Goal: Information Seeking & Learning: Compare options

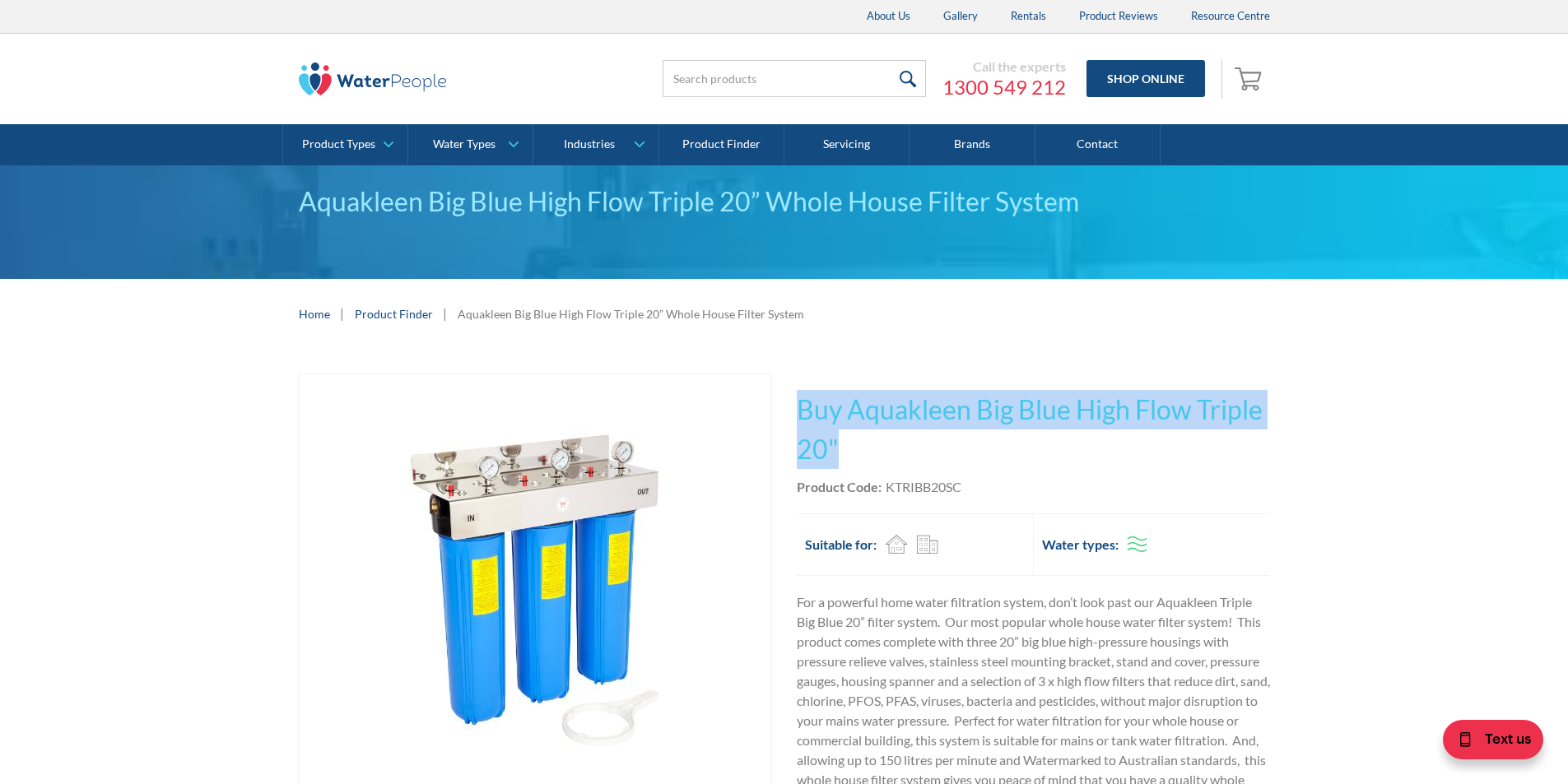
drag, startPoint x: 837, startPoint y: 441, endPoint x: 802, endPoint y: 409, distance: 47.4
click at [802, 409] on h1 "Buy Aquakleen Big Blue High Flow Triple 20"" at bounding box center [1033, 429] width 473 height 79
copy h1 "Buy Aquakleen Big Blue High Flow Triple 20""
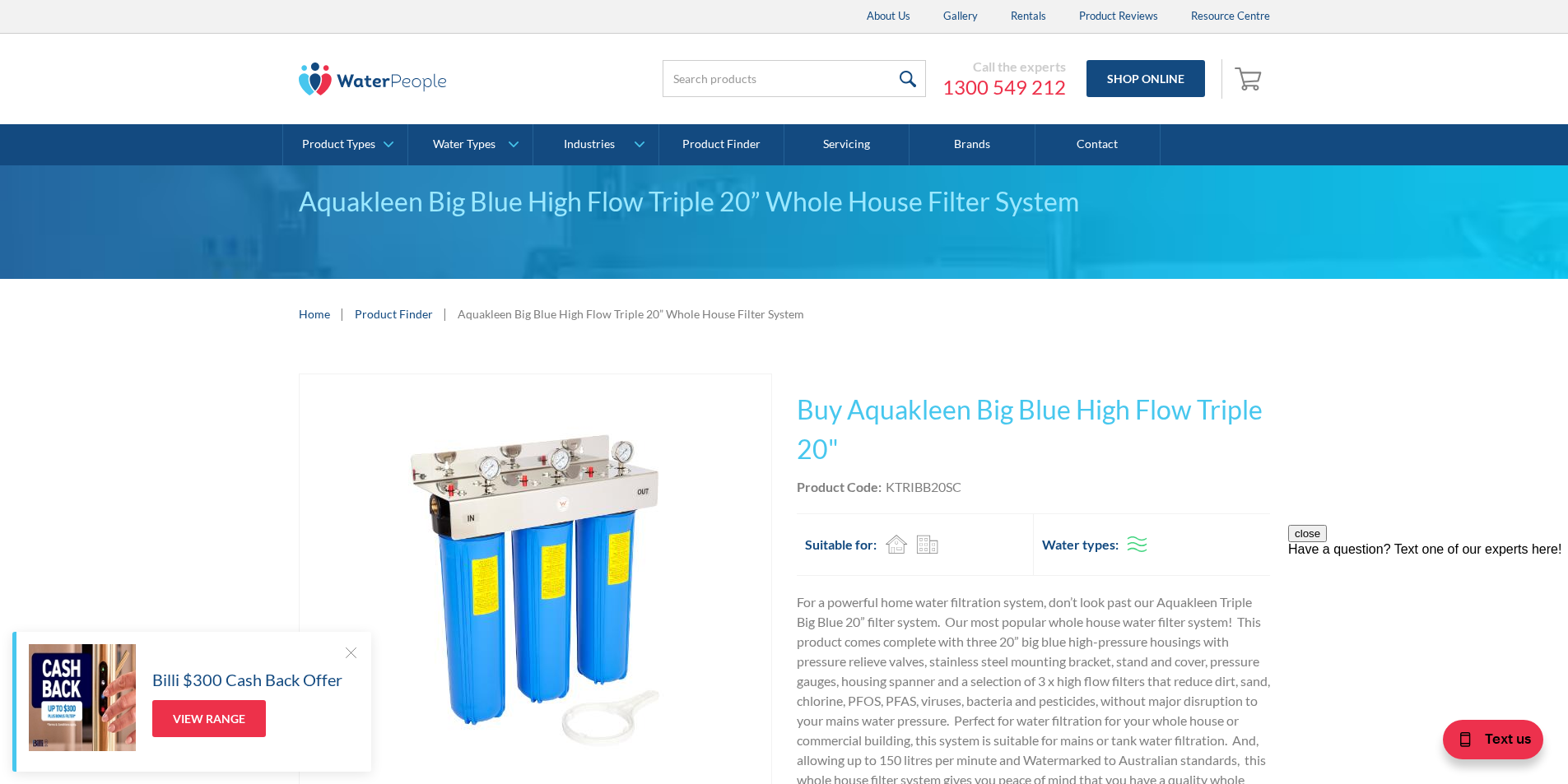
click at [972, 487] on div "Product Code: KTRIBB20SC" at bounding box center [1033, 487] width 473 height 20
drag, startPoint x: 970, startPoint y: 486, endPoint x: 916, endPoint y: 486, distance: 54.0
click at [916, 486] on div "Product Code: KTRIBB20SC" at bounding box center [1033, 487] width 473 height 20
copy div "KTRIBB20SC"
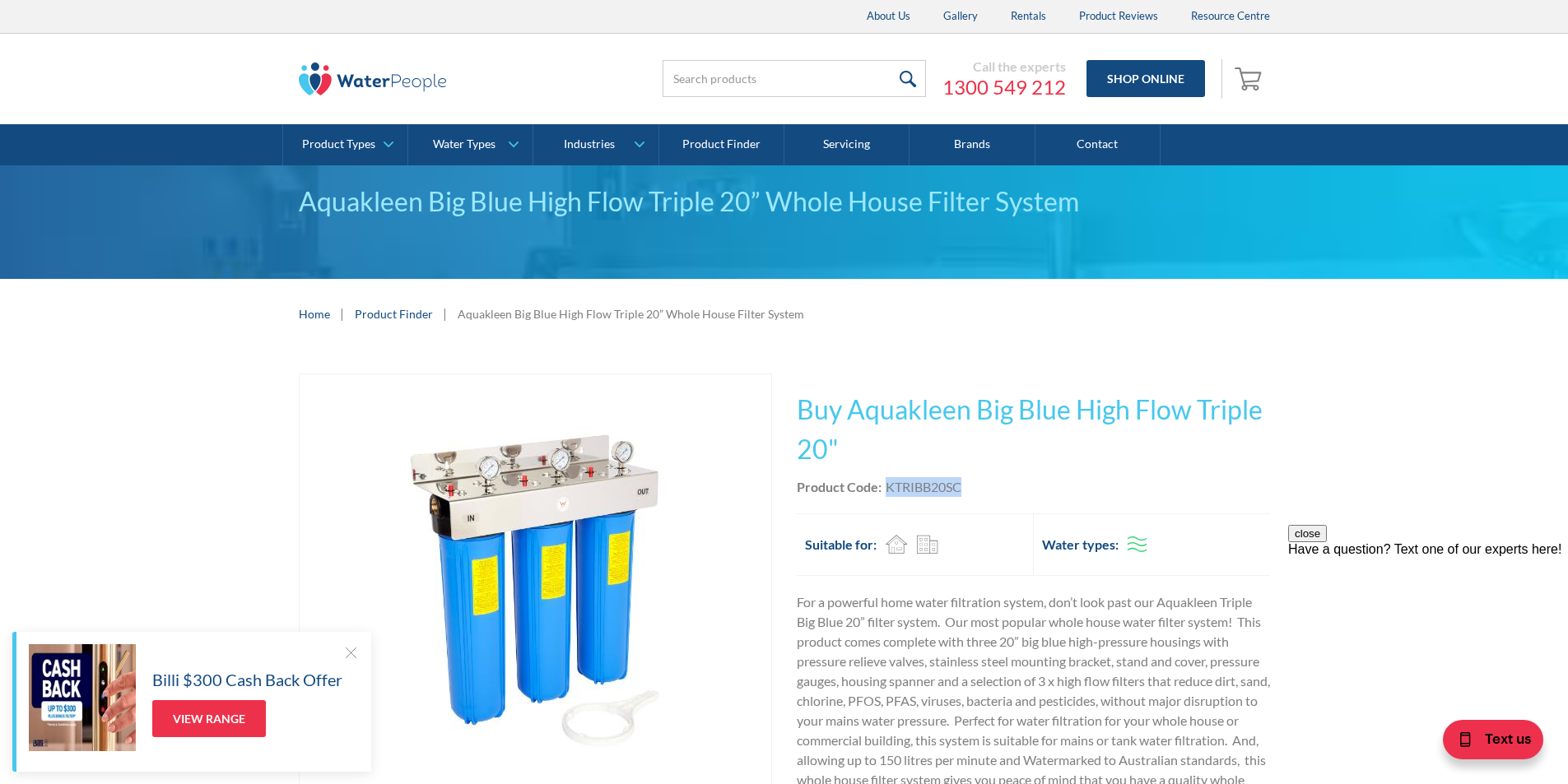
copy div "KTRIBB20SC"
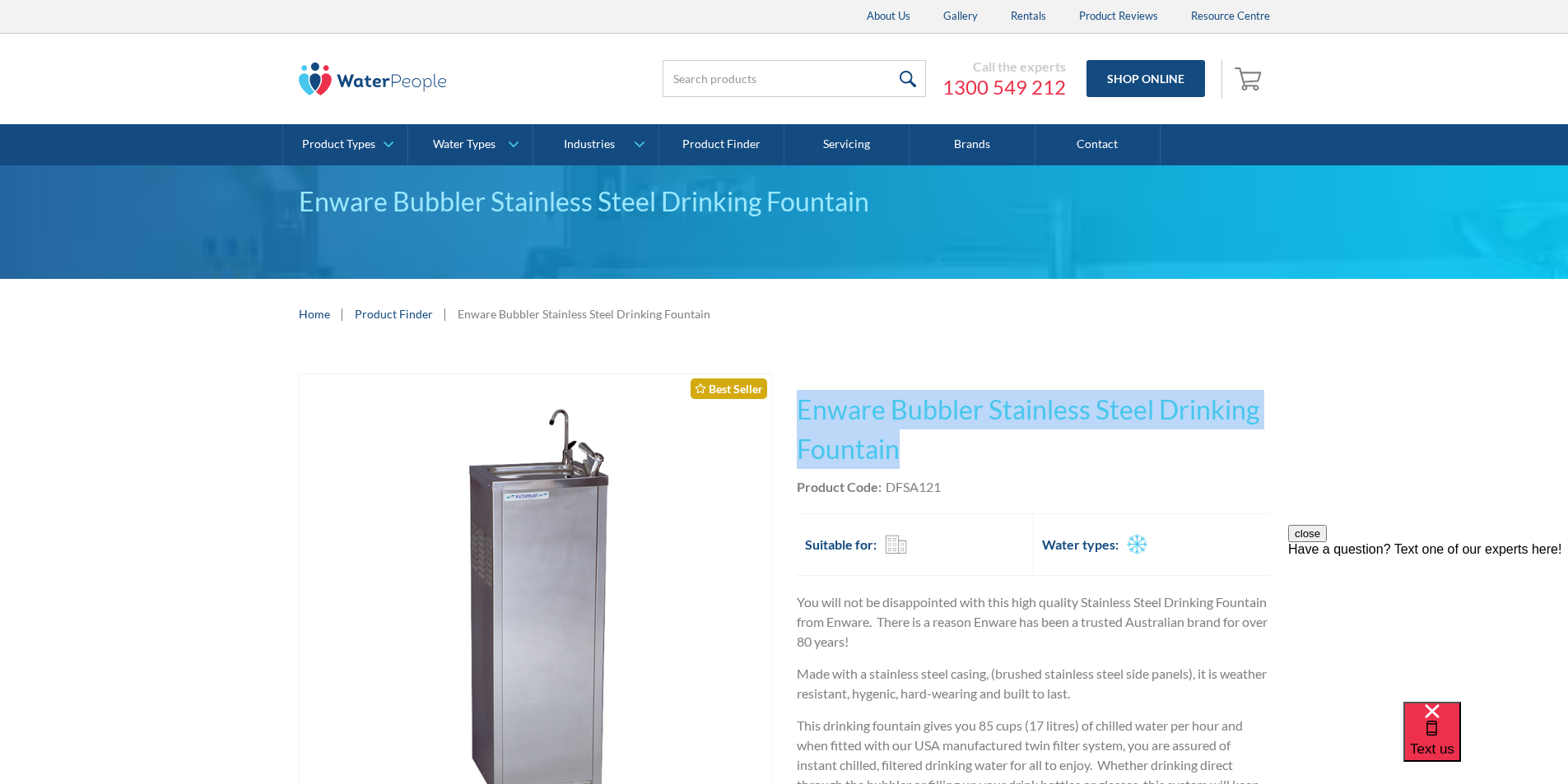
drag, startPoint x: 902, startPoint y: 450, endPoint x: 795, endPoint y: 395, distance: 120.3
click at [795, 395] on div "Play video Fits Most Brands Best Seller No items found. This tap design is incl…" at bounding box center [784, 671] width 971 height 595
copy h1 "Enware Bubbler Stainless Steel Drinking Fountain"
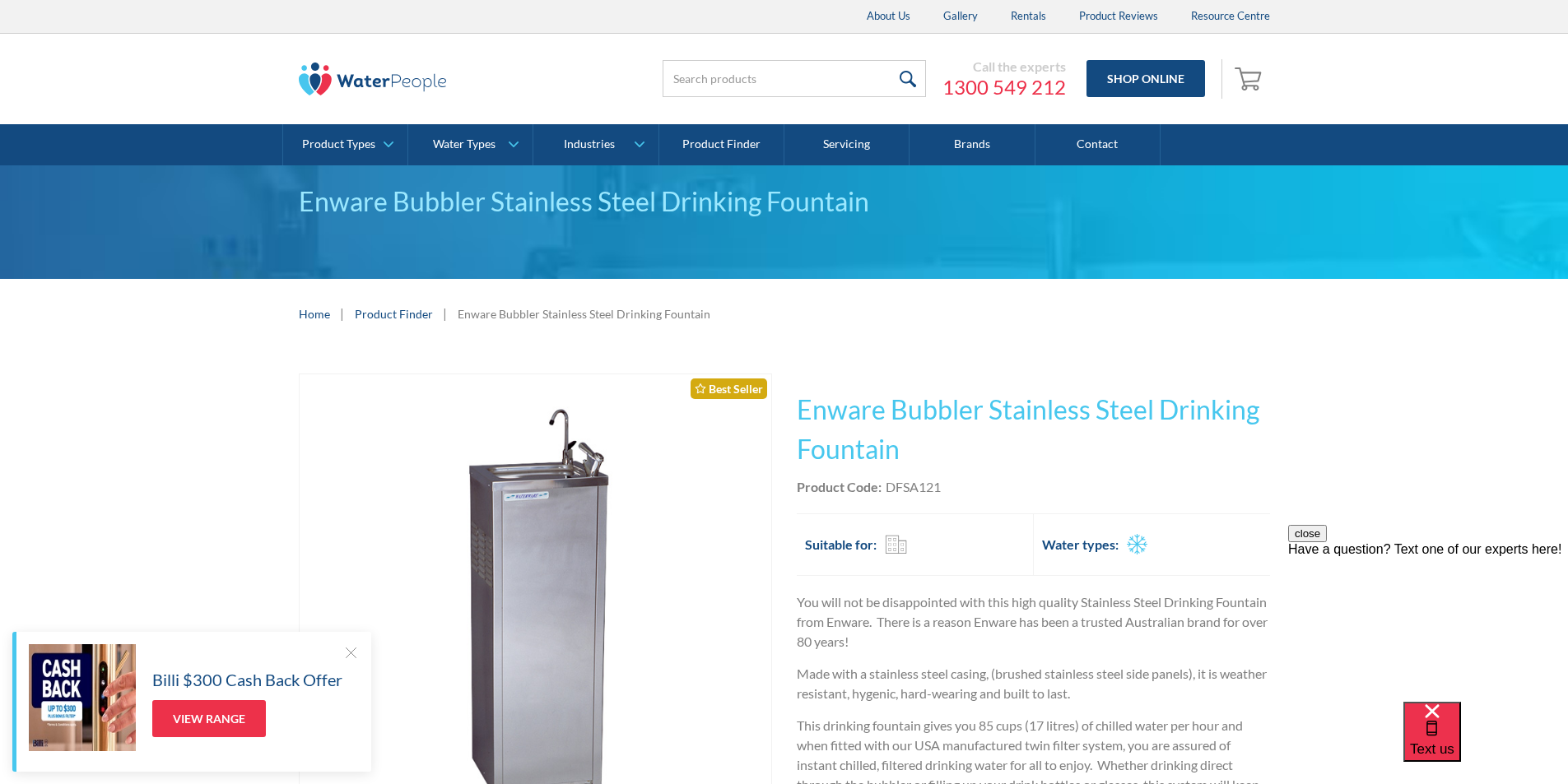
drag, startPoint x: 970, startPoint y: 482, endPoint x: 957, endPoint y: 484, distance: 13.2
click at [966, 482] on div "Product Code: DFSA121" at bounding box center [1033, 487] width 473 height 20
drag, startPoint x: 952, startPoint y: 484, endPoint x: 889, endPoint y: 483, distance: 63.0
click at [885, 483] on div "Product Code: DFSA121" at bounding box center [1033, 487] width 473 height 20
copy div "DFSA121"
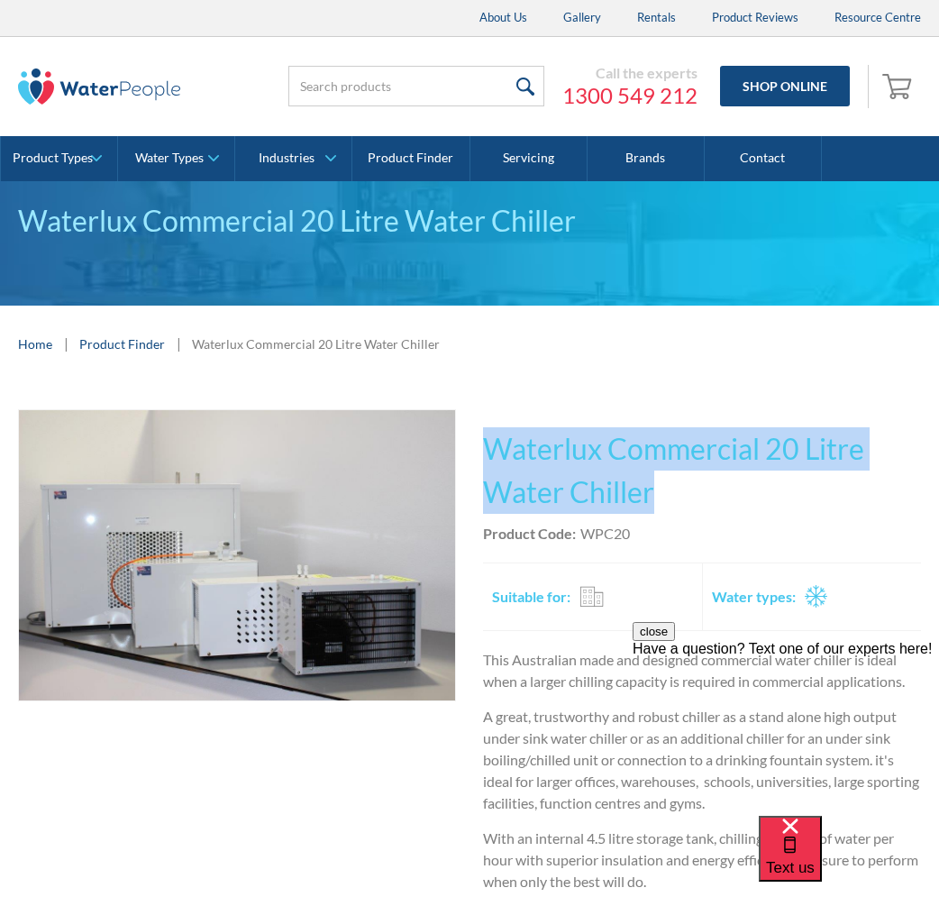
drag, startPoint x: 670, startPoint y: 496, endPoint x: 487, endPoint y: 439, distance: 191.5
click at [487, 439] on h1 "Waterlux Commercial 20 Litre Water Chiller" at bounding box center [702, 470] width 438 height 87
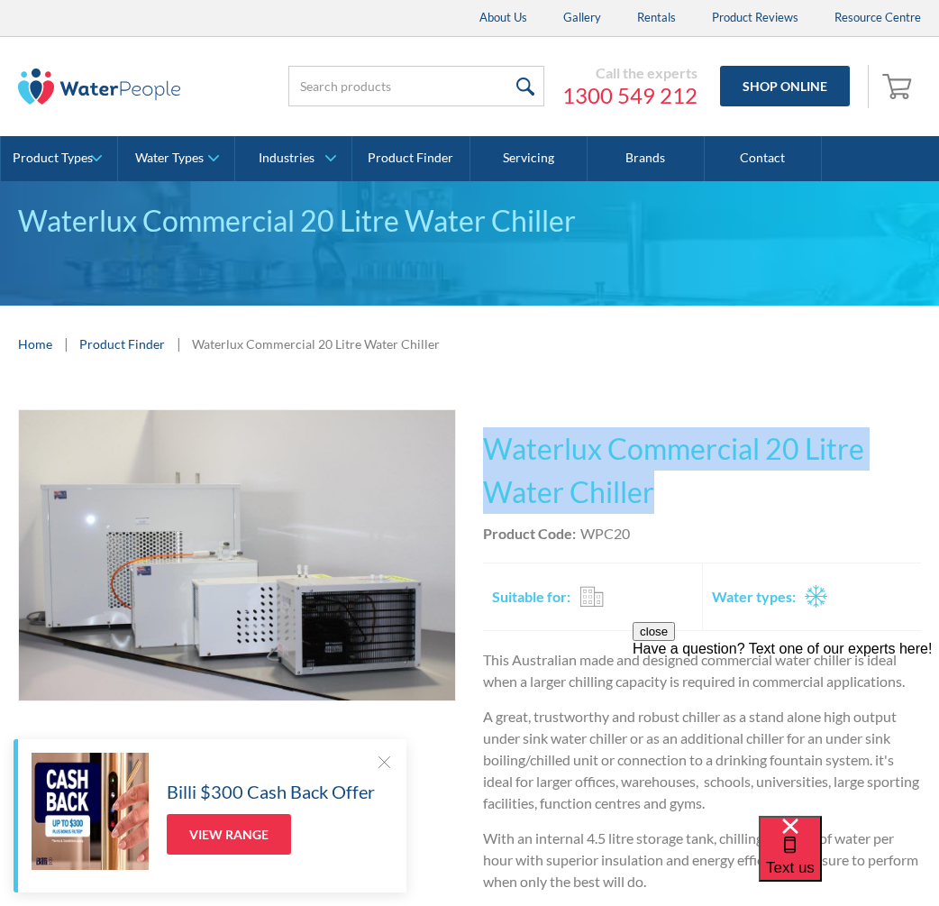
copy h1 "Waterlux Commercial 20 Litre Water Chiller"
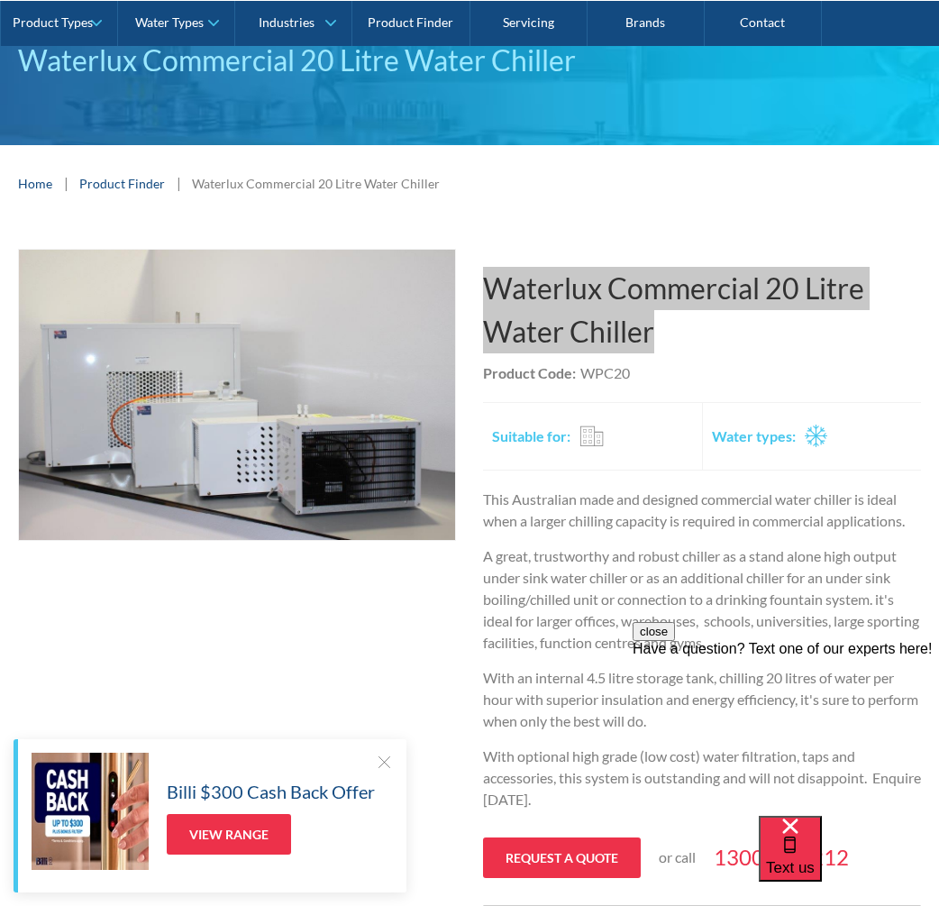
scroll to position [180, 0]
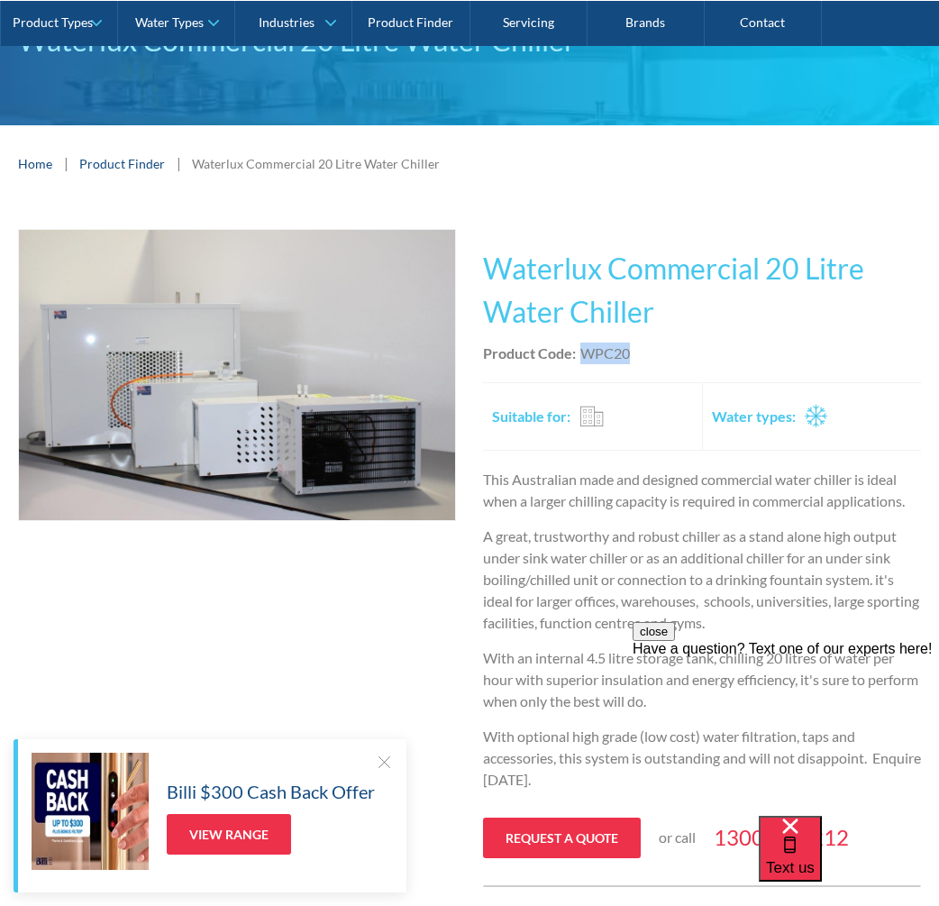
drag, startPoint x: 629, startPoint y: 351, endPoint x: 581, endPoint y: 347, distance: 48.0
click at [581, 347] on div "Product Code: WPC20" at bounding box center [702, 353] width 438 height 22
copy div "WPC20"
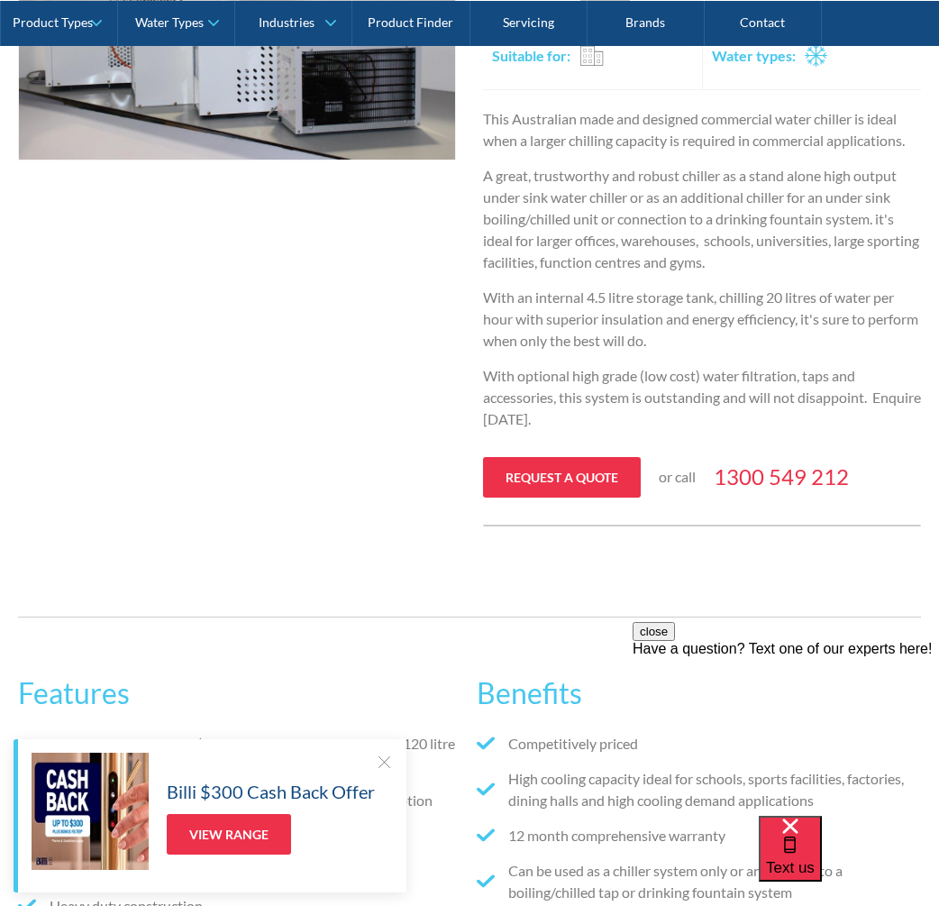
scroll to position [0, 0]
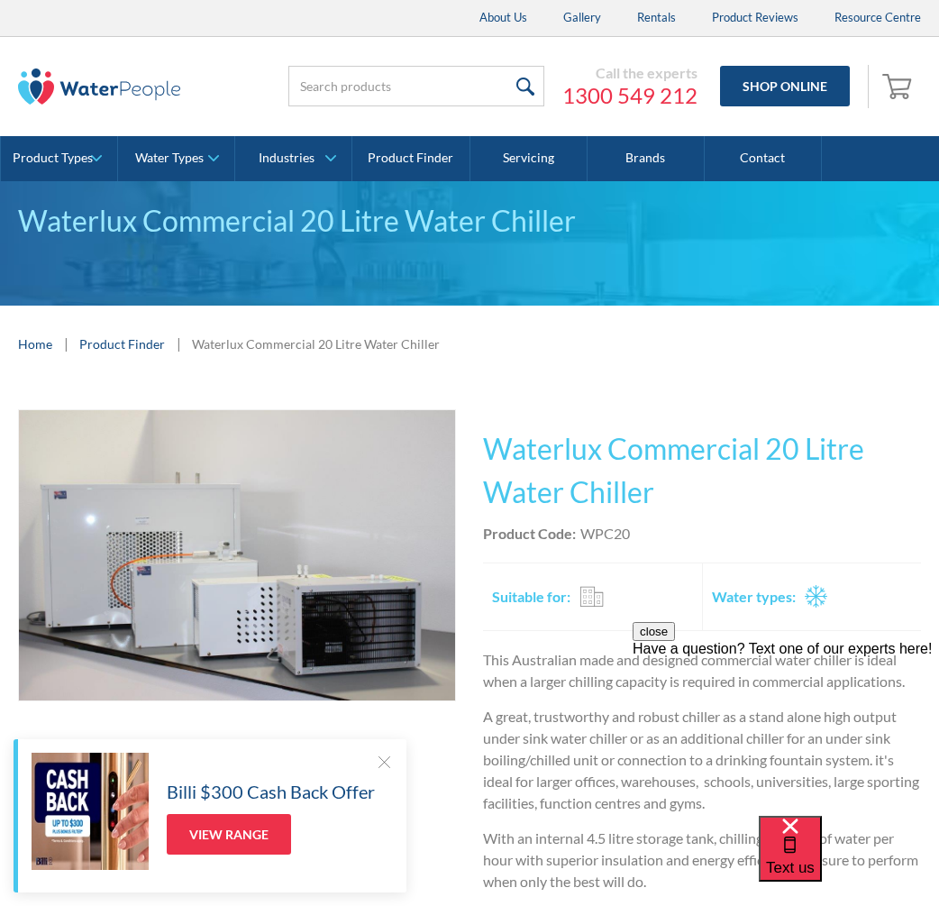
click at [687, 485] on h1 "Waterlux Commercial 20 Litre Water Chiller" at bounding box center [702, 470] width 438 height 87
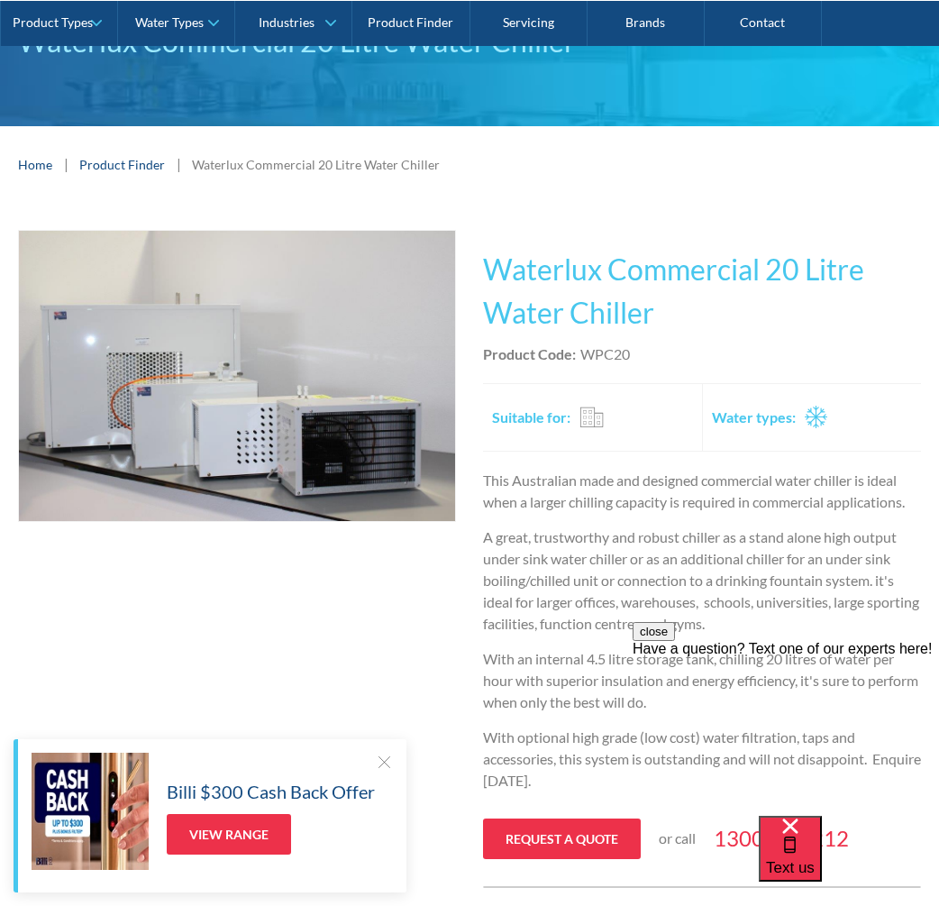
scroll to position [180, 0]
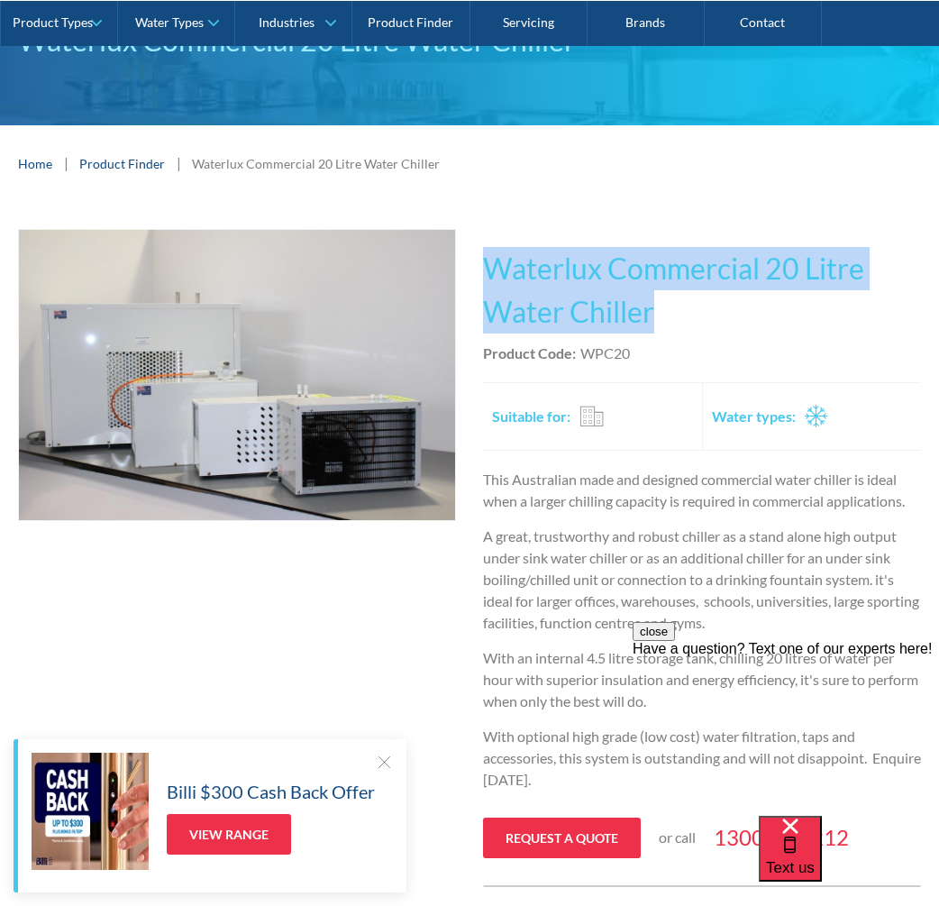
drag, startPoint x: 616, startPoint y: 310, endPoint x: 485, endPoint y: 254, distance: 142.9
click at [485, 254] on h1 "Waterlux Commercial 20 Litre Water Chiller" at bounding box center [702, 290] width 438 height 87
copy h1 "Waterlux Commercial 20 Litre Water Chiller"
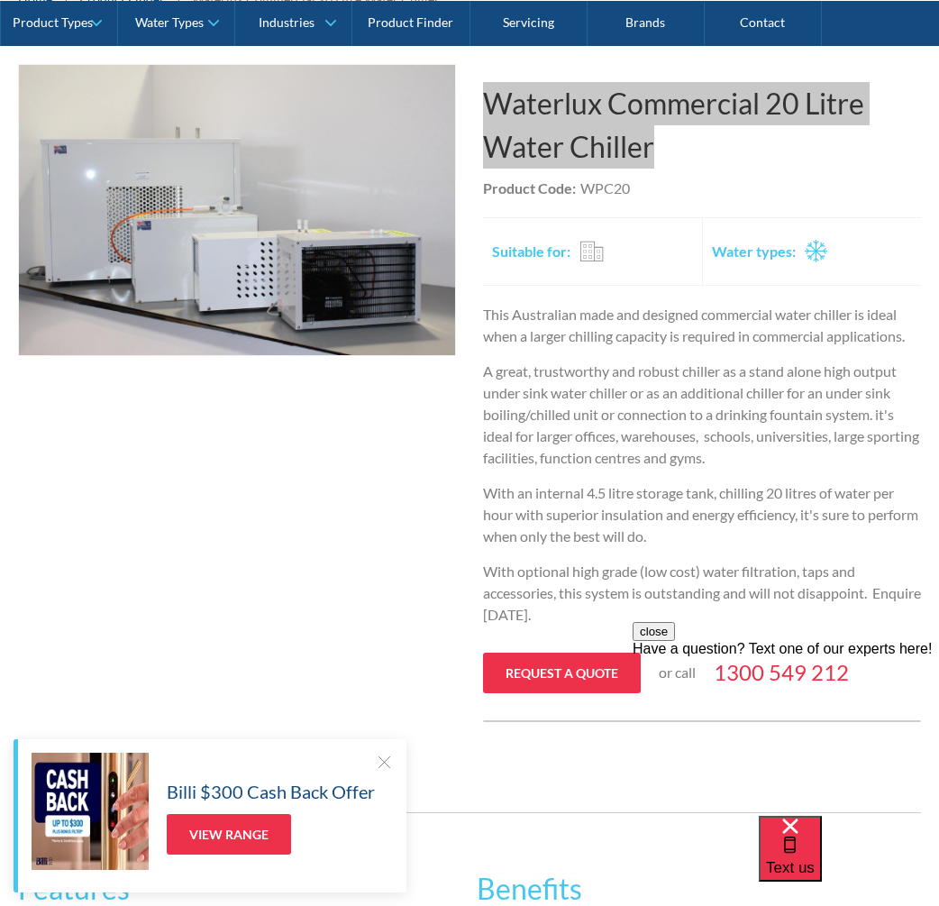
scroll to position [360, 0]
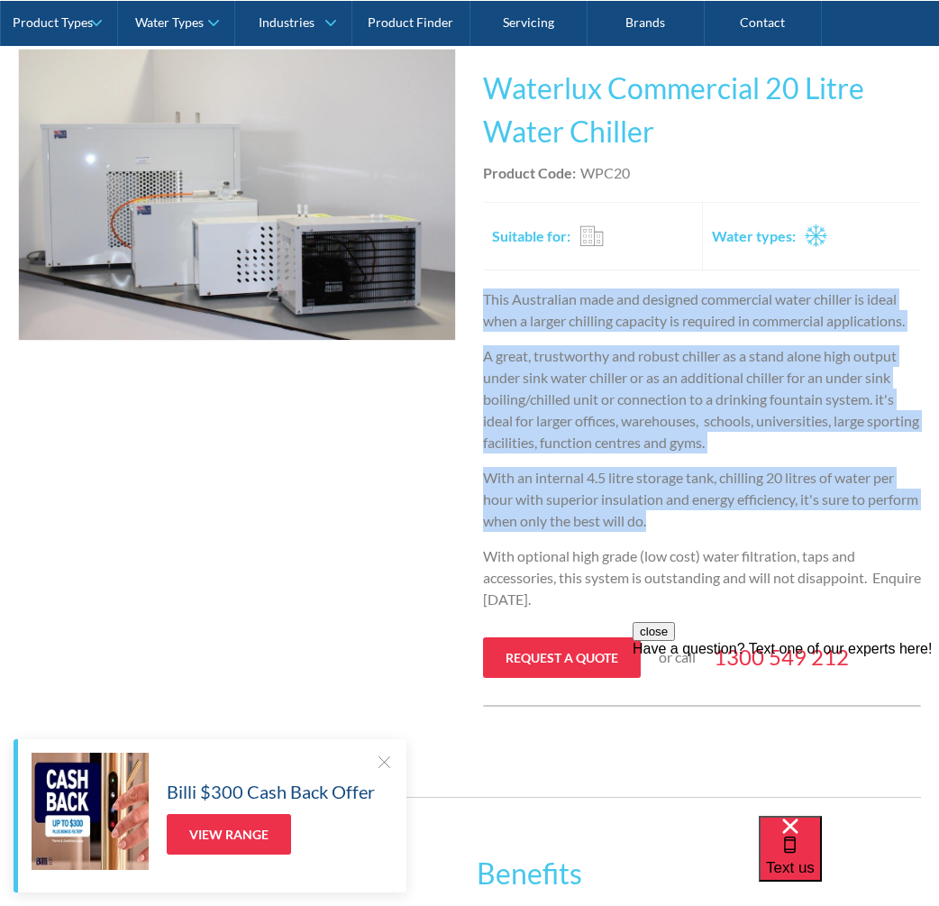
drag, startPoint x: 706, startPoint y: 522, endPoint x: 483, endPoint y: 304, distance: 312.2
click at [483, 303] on div "This Australian made and designed commercial water chiller is ideal when a larg…" at bounding box center [702, 455] width 438 height 335
copy div "This Australian made and designed commercial water chiller is ideal when a larg…"
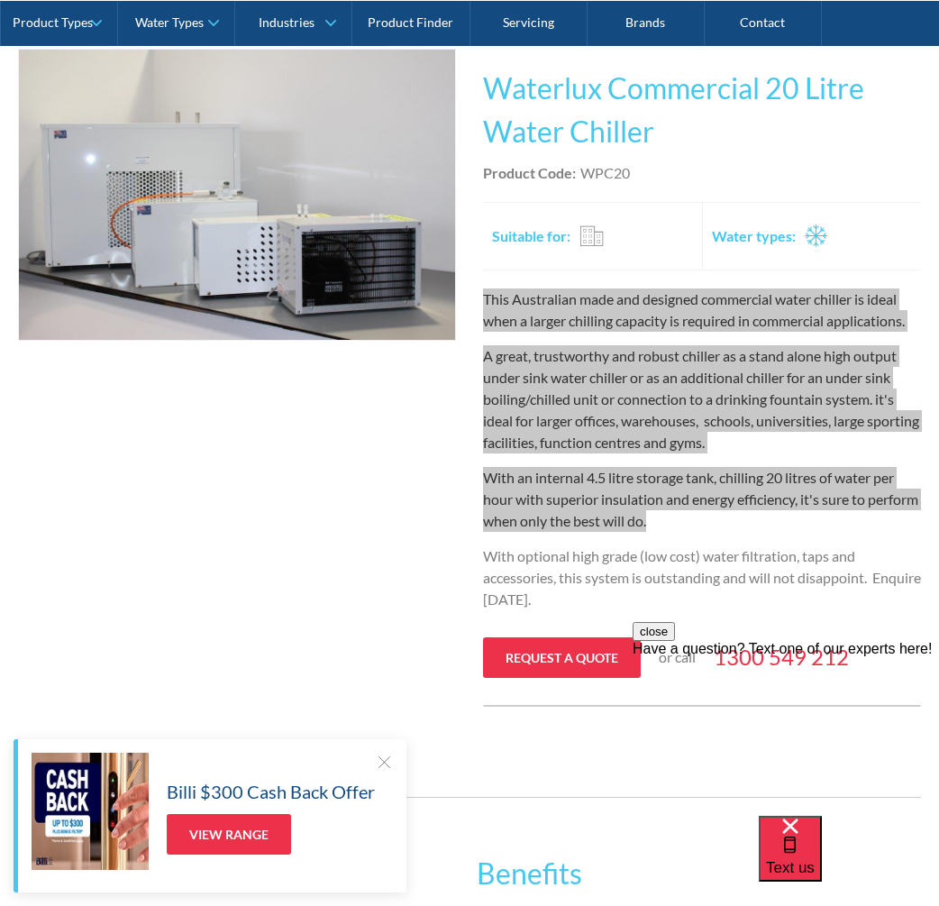
scroll to position [901, 0]
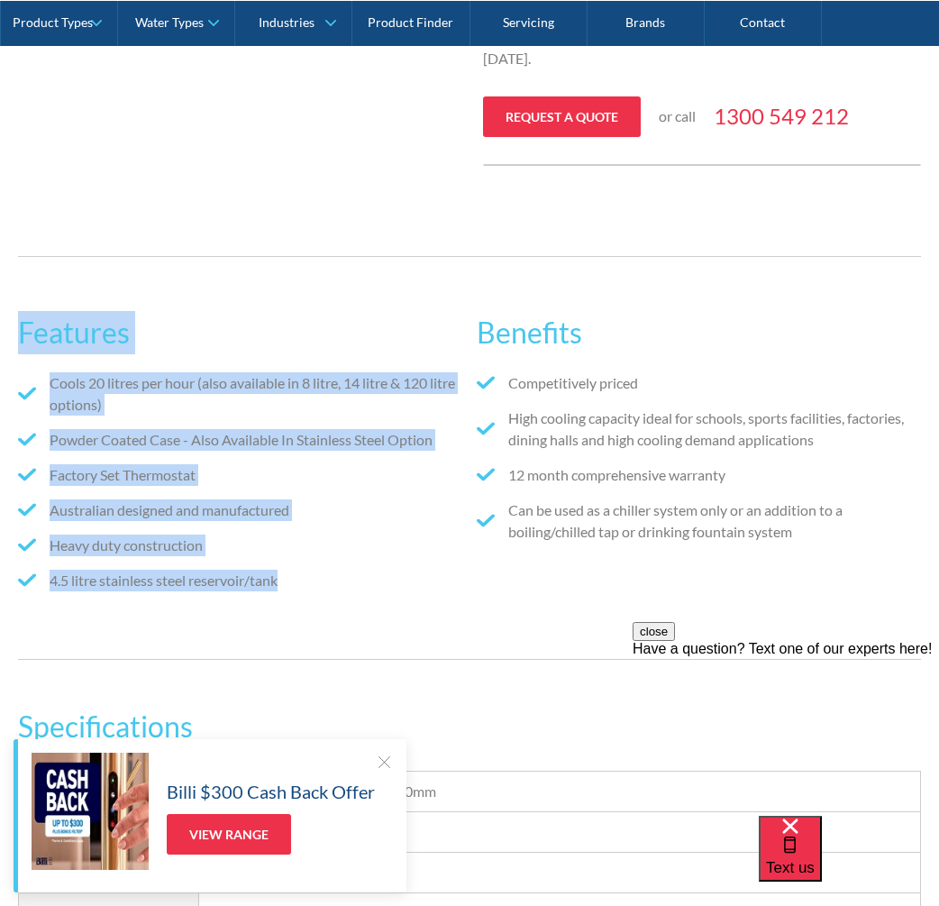
drag, startPoint x: 292, startPoint y: 578, endPoint x: 25, endPoint y: 305, distance: 381.1
click at [15, 305] on div "Features Cools 20 litres per hour (also available in 8 litre, 14 litre & 120 li…" at bounding box center [469, 458] width 939 height 458
copy div "Features Cools 20 litres per hour (also available in 8 litre, 14 litre & 120 li…"
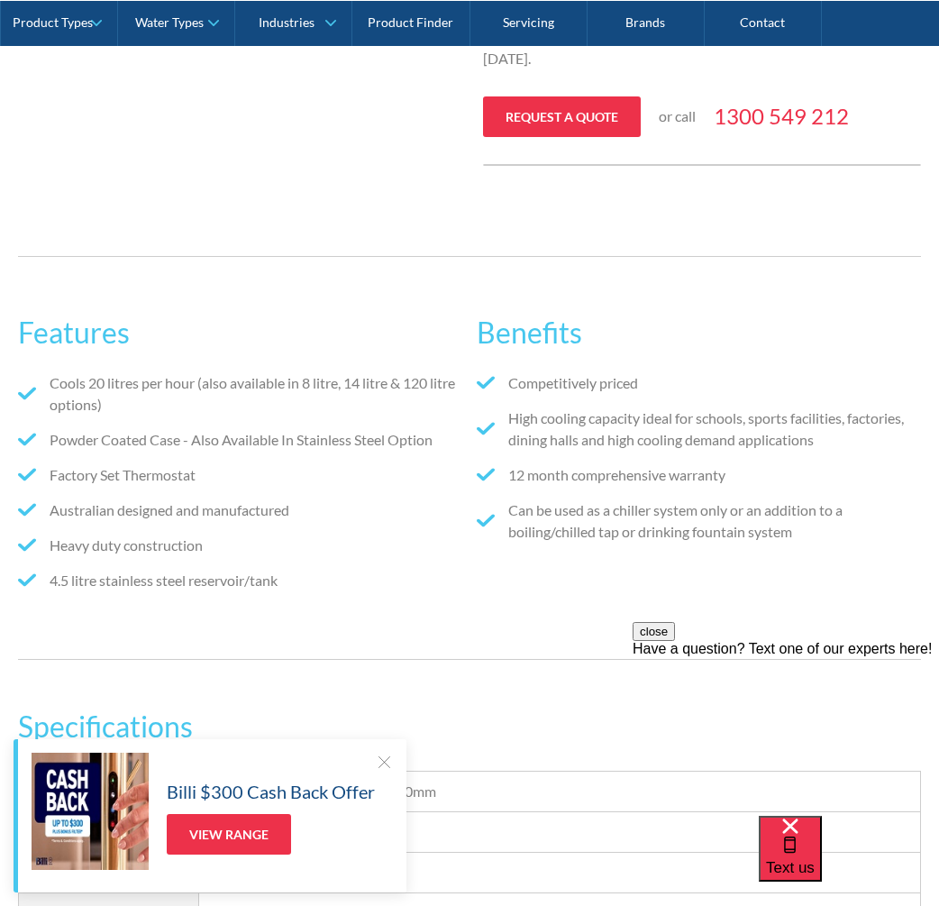
click at [792, 547] on ul "Competitively priced High cooling capacity ideal for schools, sports facilities…" at bounding box center [699, 464] width 444 height 184
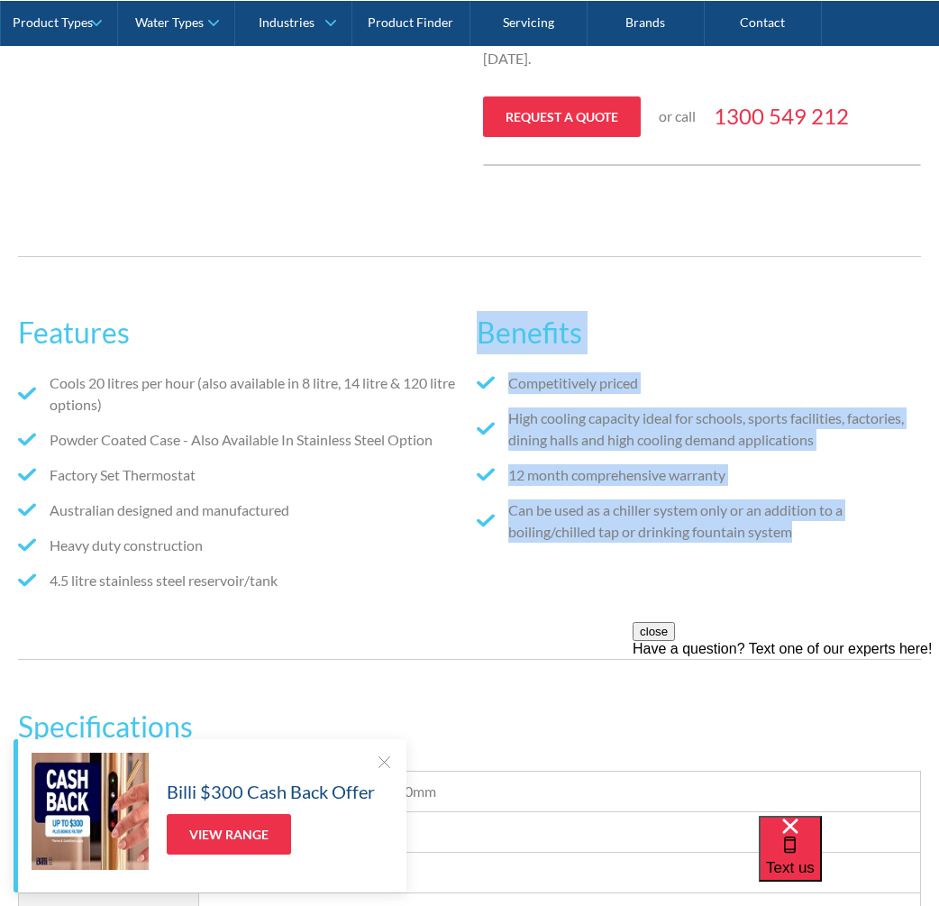
drag, startPoint x: 804, startPoint y: 531, endPoint x: 477, endPoint y: 323, distance: 387.7
click at [477, 322] on div "Benefits Competitively priced High cooling capacity ideal for schools, sports f…" at bounding box center [699, 458] width 444 height 330
copy div "Benefits Competitively priced High cooling capacity ideal for schools, sports f…"
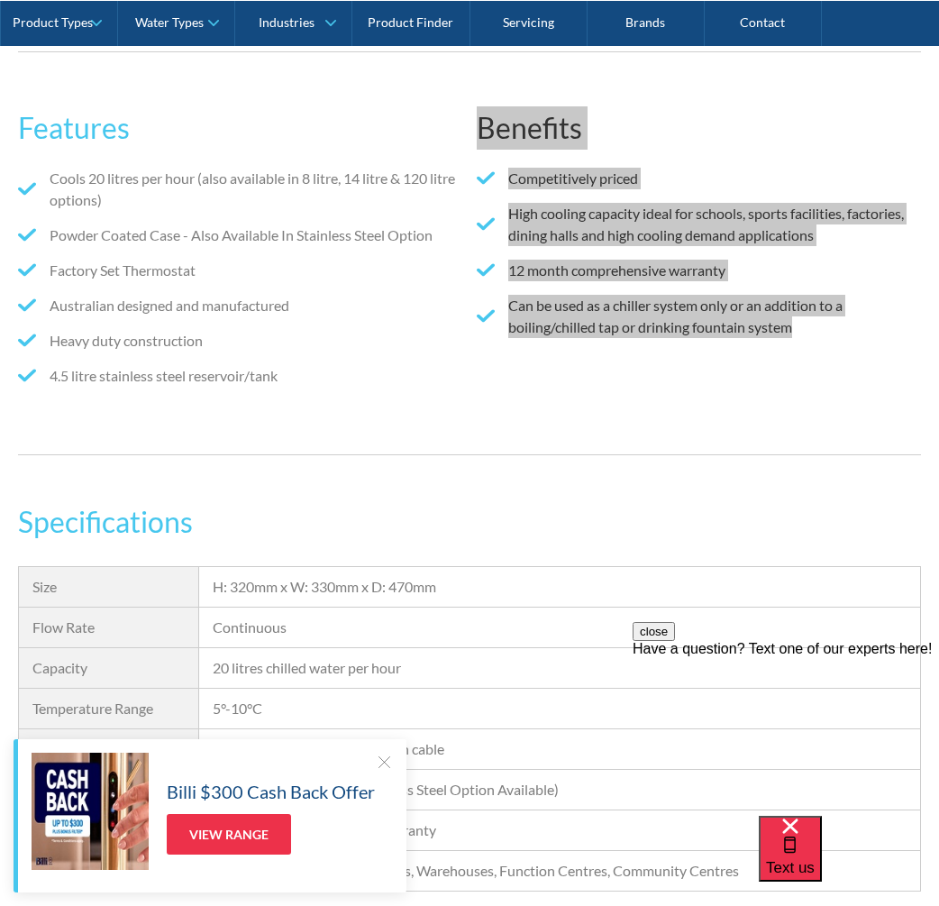
scroll to position [1352, 0]
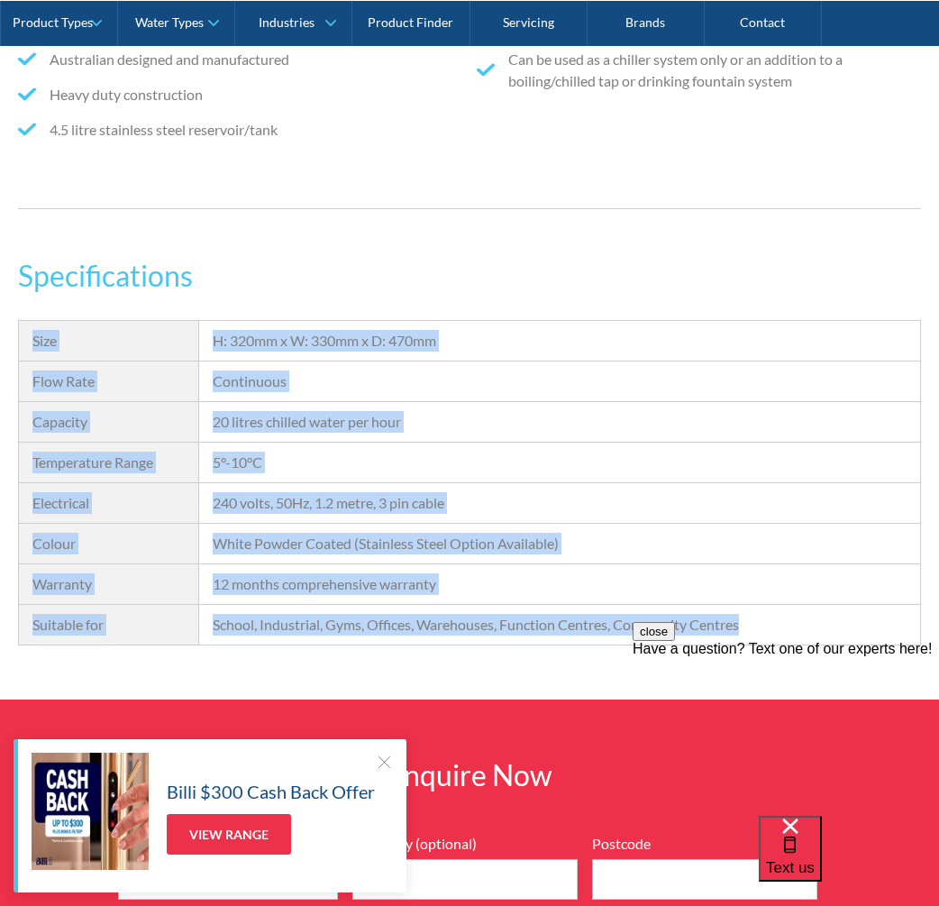
drag, startPoint x: 758, startPoint y: 617, endPoint x: 15, endPoint y: 326, distance: 797.5
click at [15, 325] on div "Specifications Size H: 320mm x W: 330mm x D: 470mm Flow Rate Continuous Capacit…" at bounding box center [469, 476] width 939 height 445
copy div "Size H: 320mm x W: 330mm x D: 470mm Flow Rate Continuous Capacity 20 litres chi…"
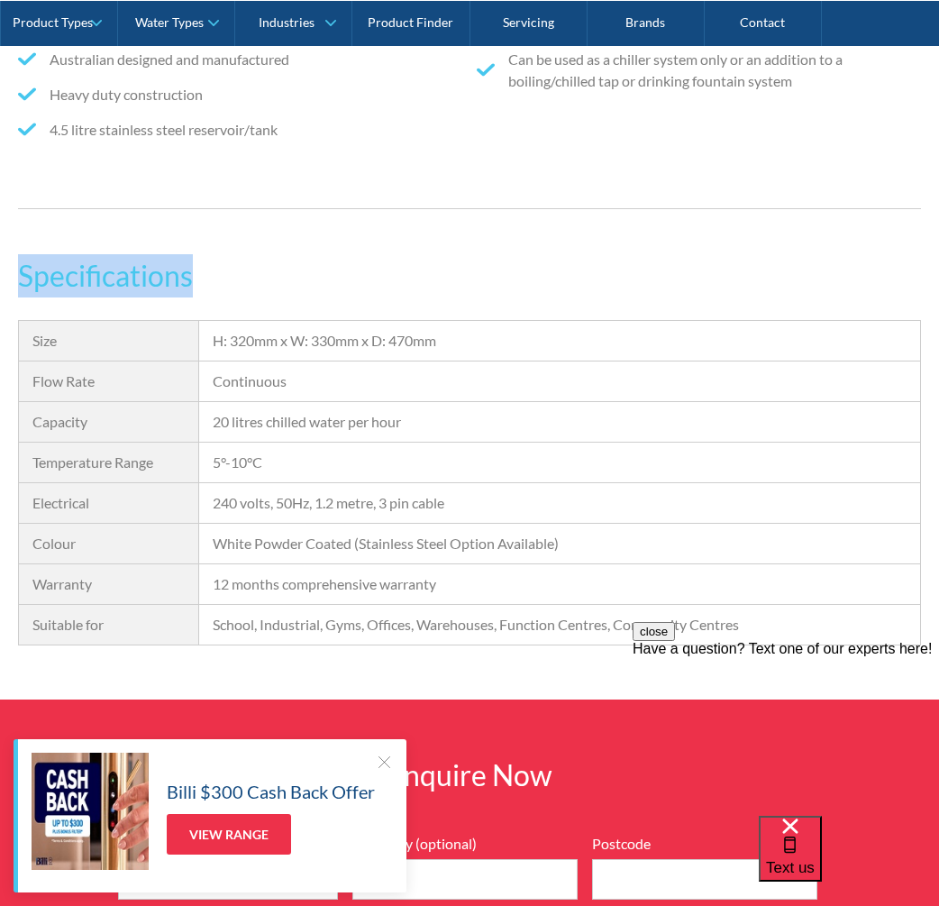
drag, startPoint x: 195, startPoint y: 274, endPoint x: 20, endPoint y: 275, distance: 174.8
click at [20, 275] on h3 "Specifications" at bounding box center [469, 275] width 903 height 43
copy h3 "Specifications"
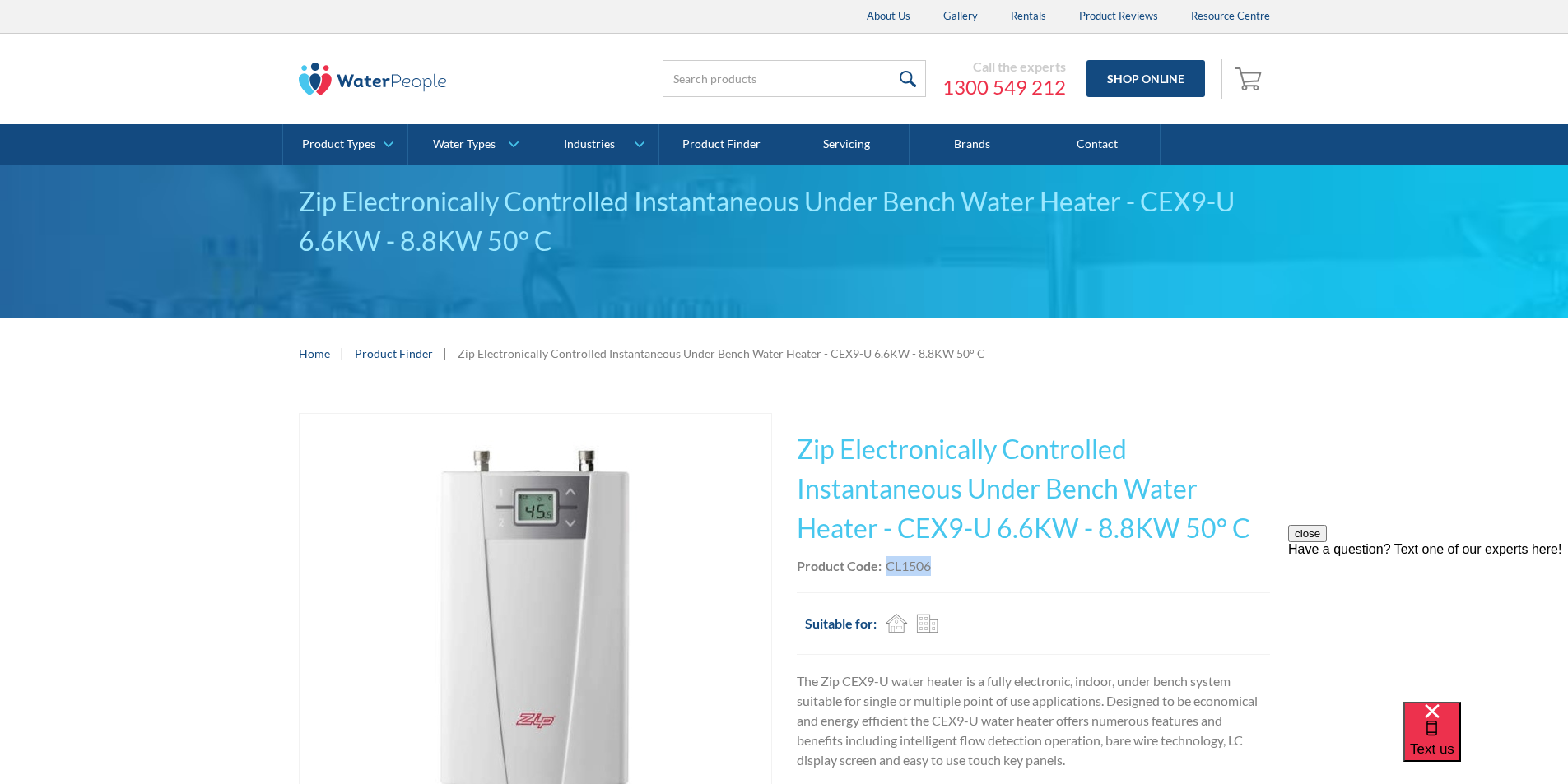
drag, startPoint x: 940, startPoint y: 565, endPoint x: 881, endPoint y: 561, distance: 59.1
click at [881, 561] on div "Product Code: CL1506" at bounding box center [1033, 566] width 473 height 20
copy div "CL1506"
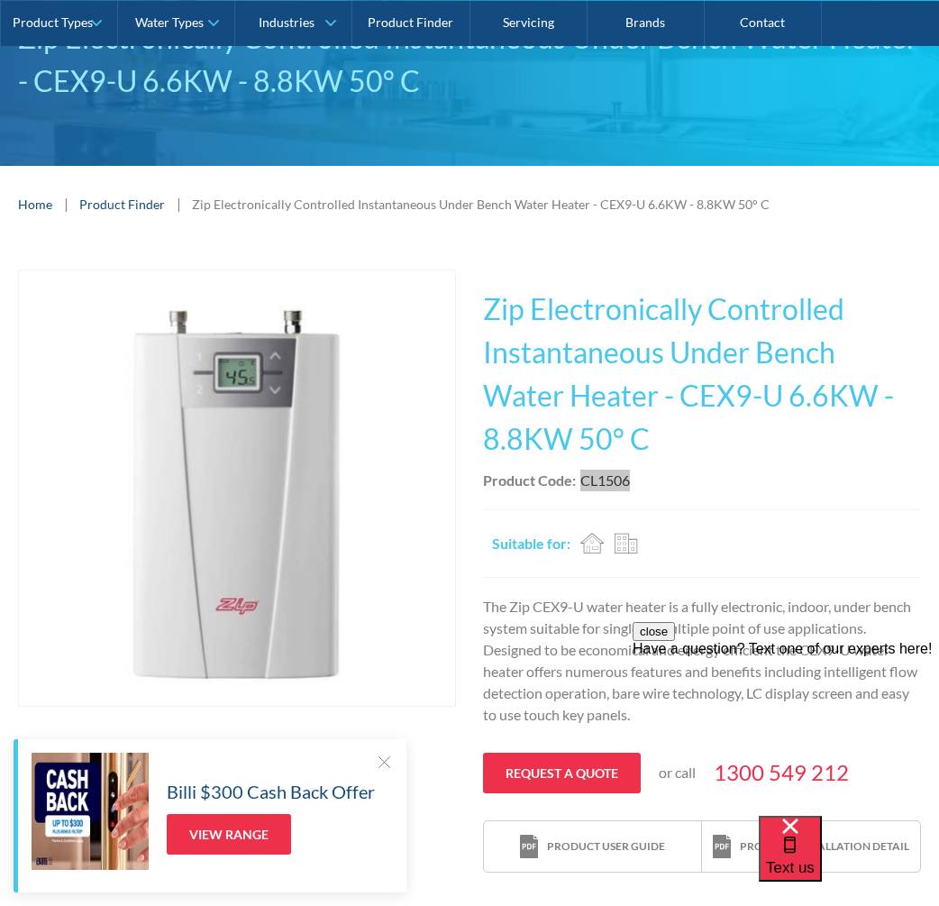
scroll to position [451, 0]
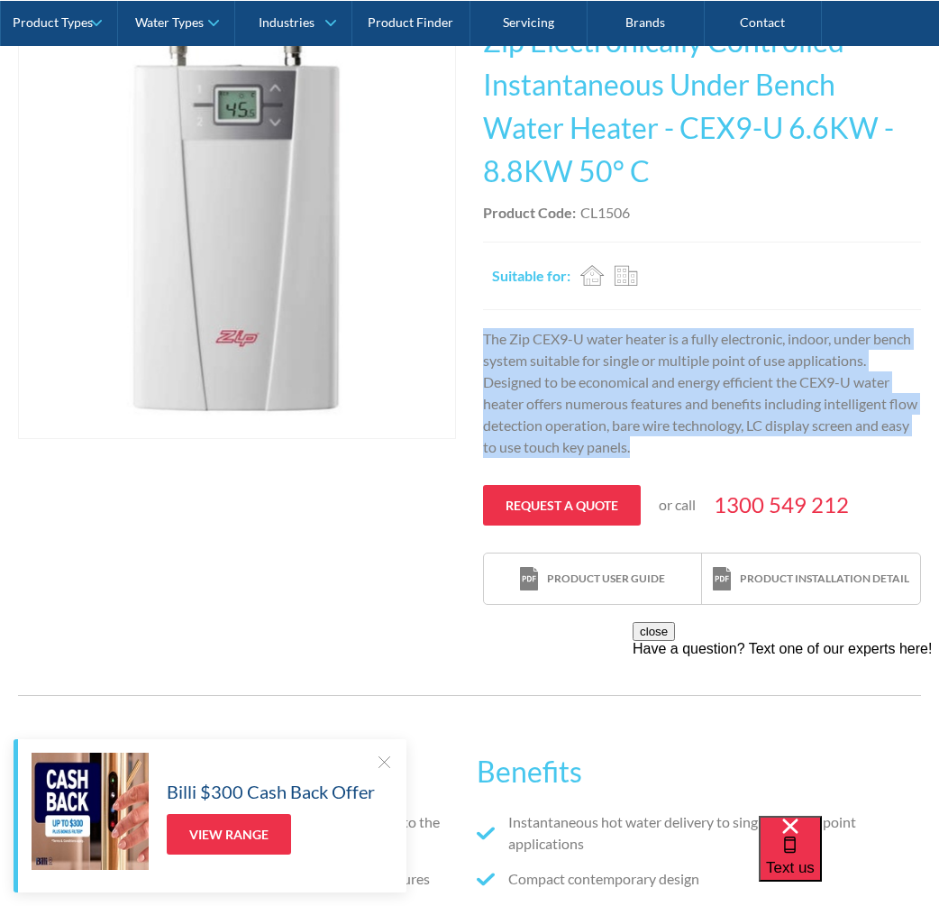
drag, startPoint x: 685, startPoint y: 456, endPoint x: 486, endPoint y: 342, distance: 229.2
click at [486, 342] on p "The Zip CEX9-U water heater is a fully electronic, indoor, under bench system s…" at bounding box center [702, 393] width 438 height 130
copy p "The Zip CEX9-U water heater is a fully electronic, indoor, under bench system s…"
click at [305, 284] on img "open lightbox" at bounding box center [237, 220] width 436 height 435
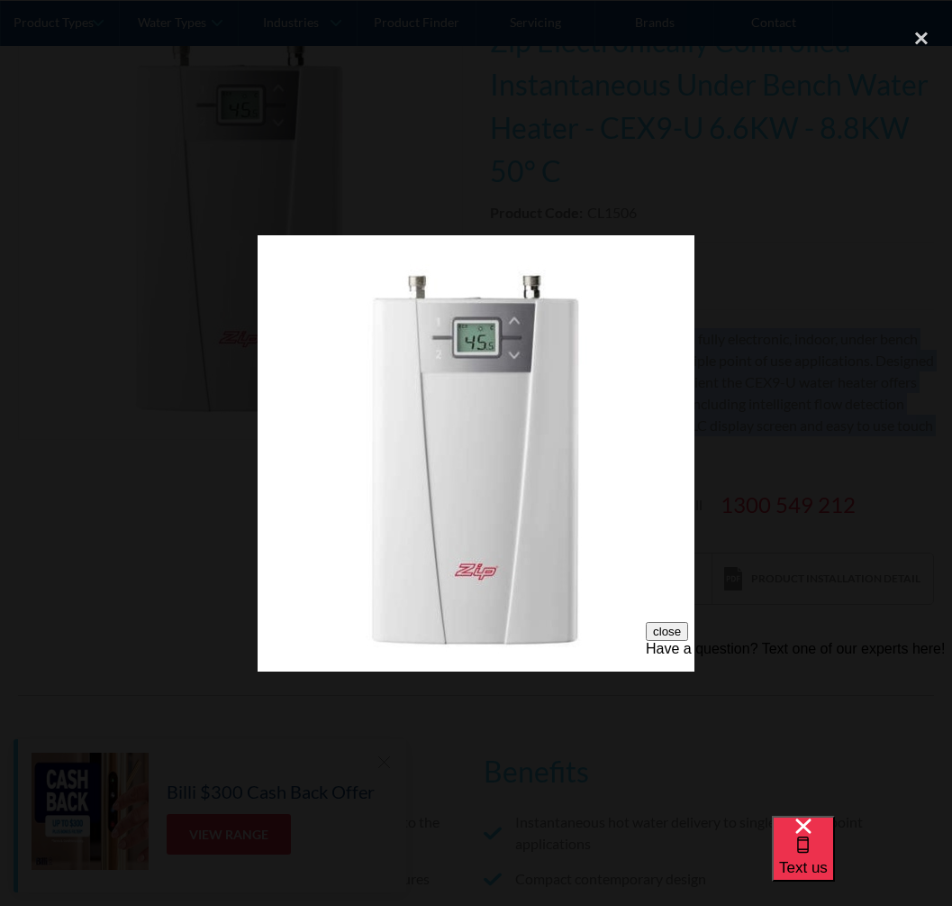
click at [546, 478] on img at bounding box center [476, 453] width 437 height 436
click at [920, 32] on div "close lightbox" at bounding box center [921, 38] width 61 height 40
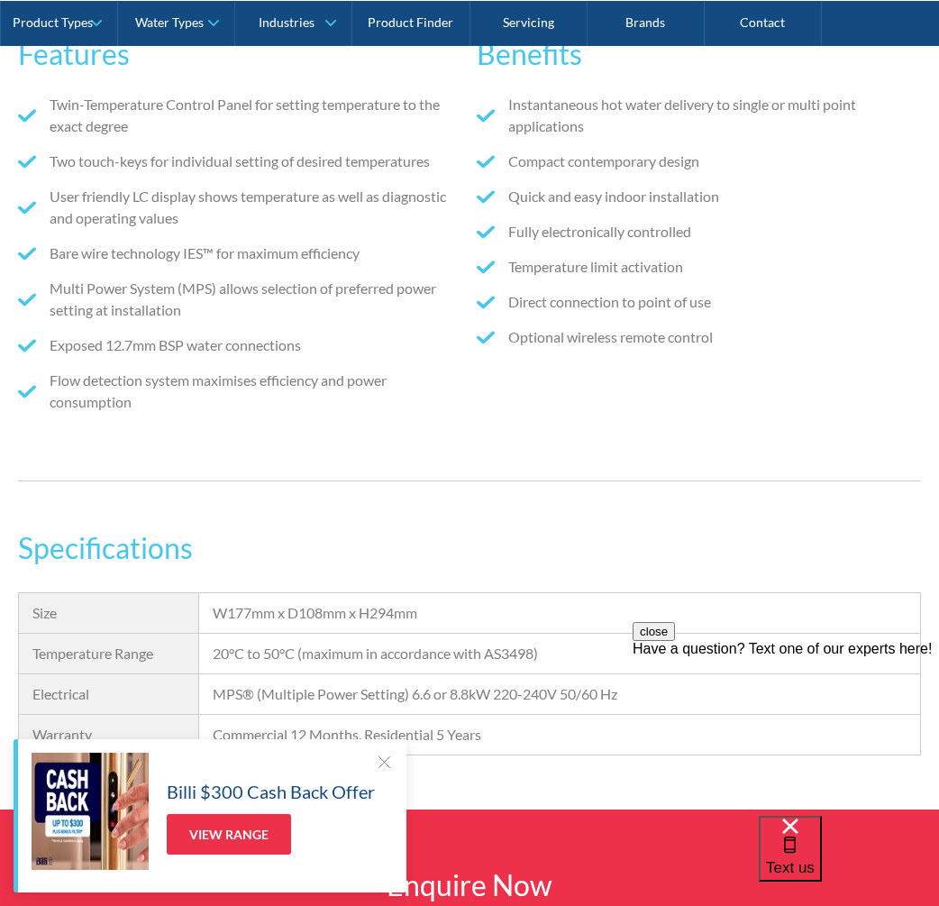
scroll to position [1171, 0]
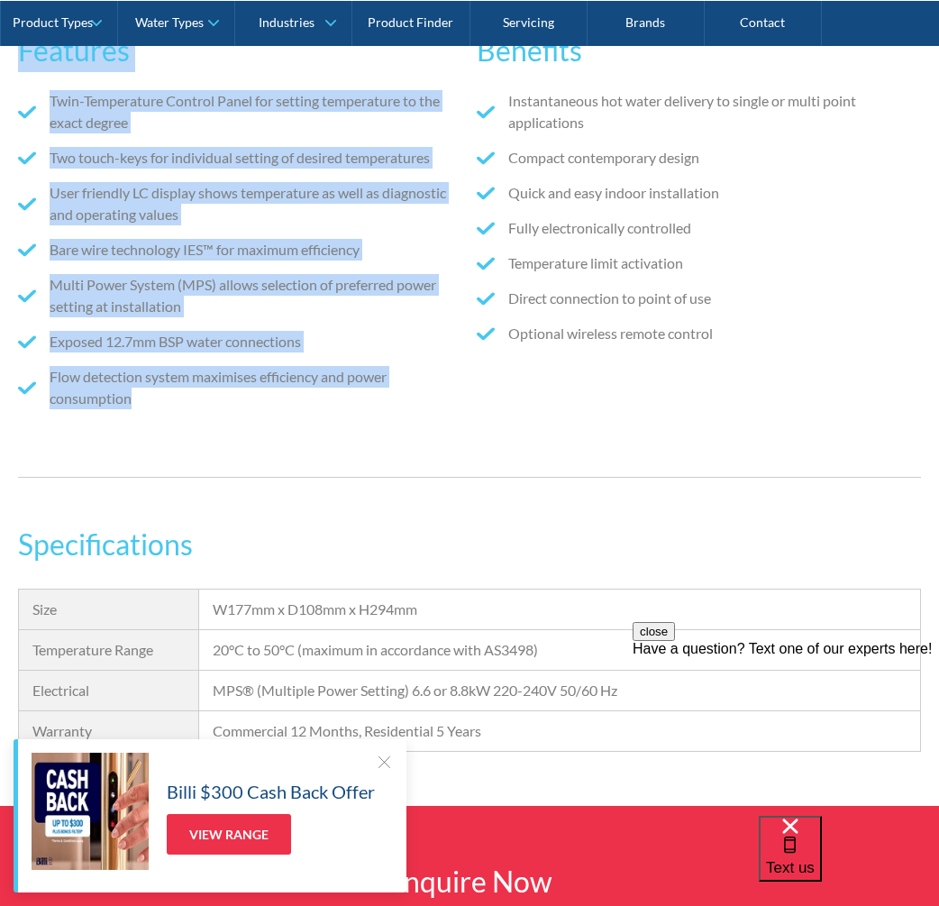
drag, startPoint x: 138, startPoint y: 402, endPoint x: 27, endPoint y: 63, distance: 356.5
click at [17, 61] on div "Features Twin-Temperature Control Panel for setting temperature to the exact de…" at bounding box center [469, 226] width 939 height 558
copy div "Features Twin-Temperature Control Panel for setting temperature to the exact de…"
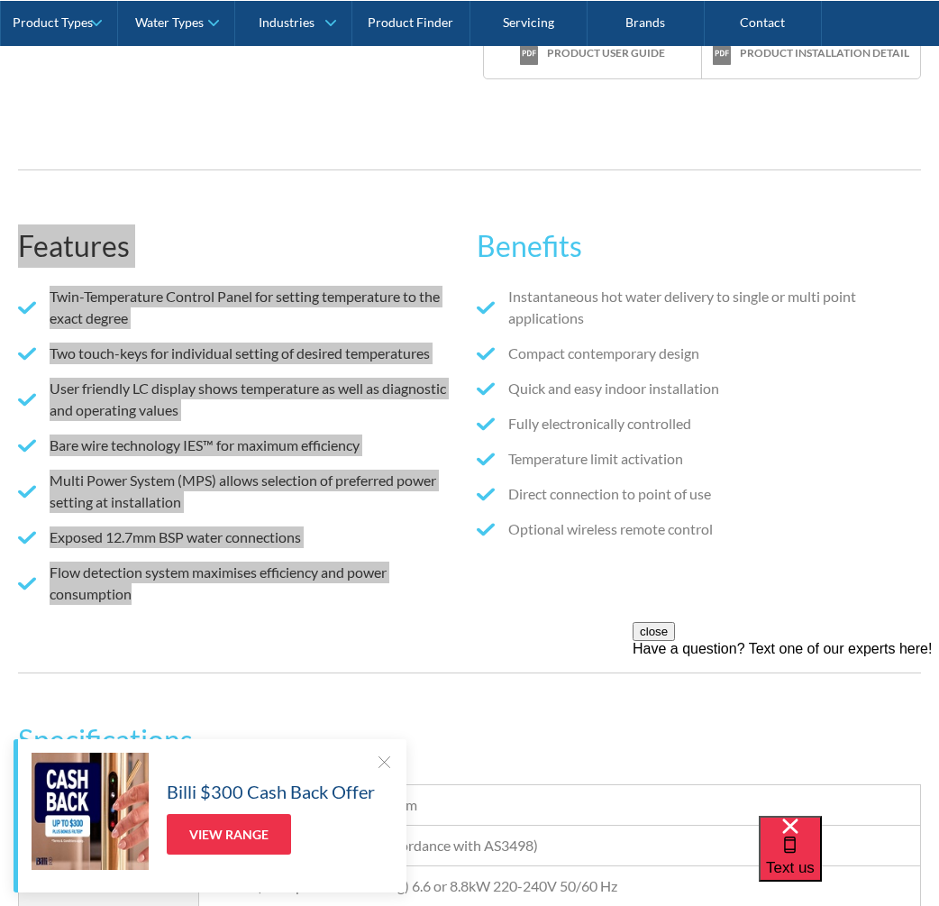
scroll to position [991, 0]
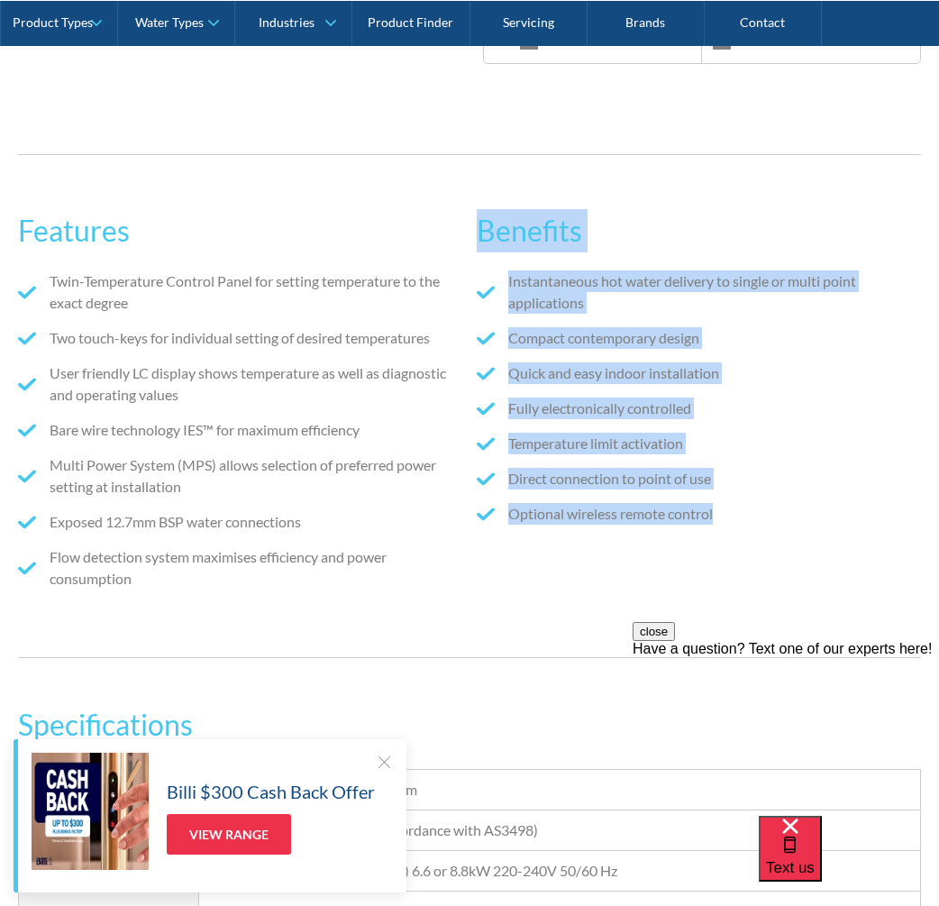
drag, startPoint x: 732, startPoint y: 525, endPoint x: 481, endPoint y: 239, distance: 380.6
click at [481, 239] on div "Benefits Instantaneous hot water delivery to single or multi point applications…" at bounding box center [699, 406] width 444 height 430
copy div "Benefits Instantaneous hot water delivery to single or multi point applications…"
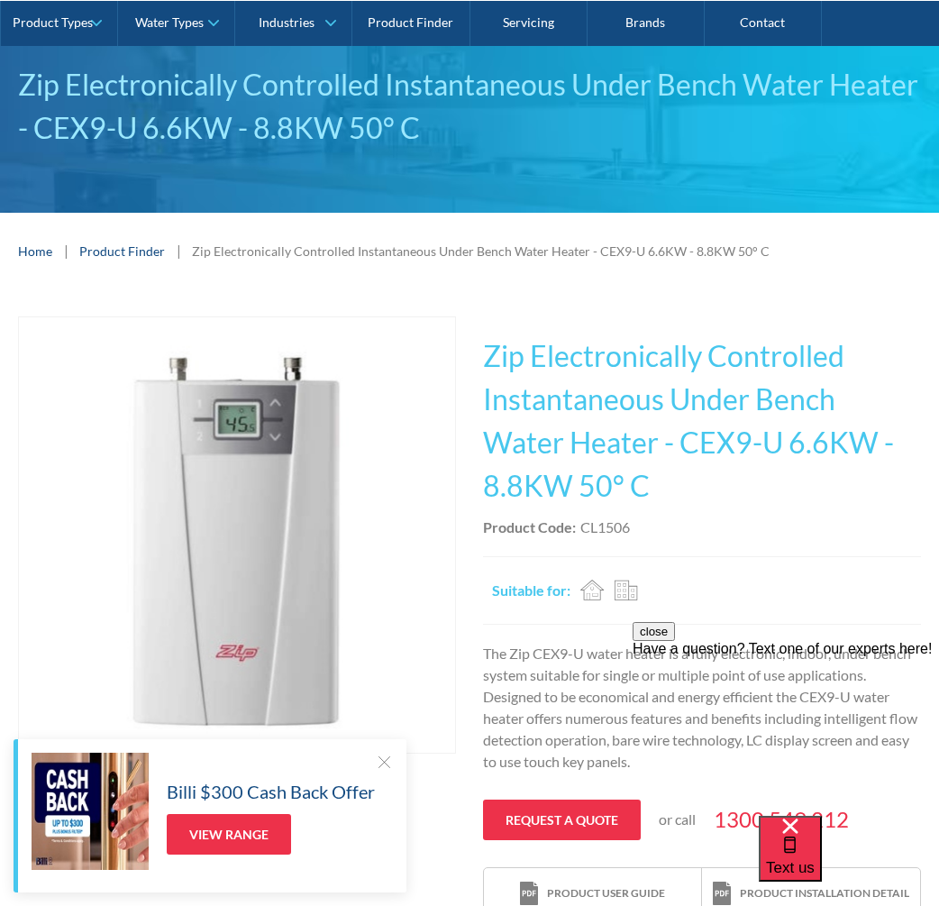
scroll to position [270, 0]
